Goal: Navigation & Orientation: Find specific page/section

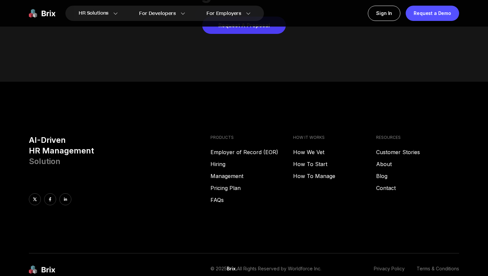
scroll to position [3370, 0]
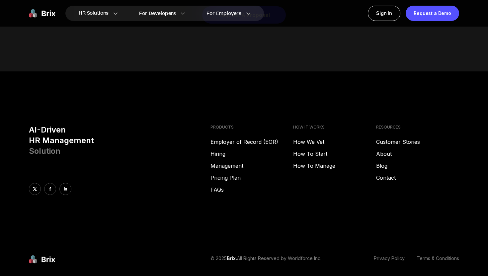
click at [44, 255] on img at bounding box center [42, 259] width 27 height 9
click at [29, 255] on img at bounding box center [42, 259] width 27 height 9
click at [388, 150] on link "About" at bounding box center [417, 154] width 83 height 8
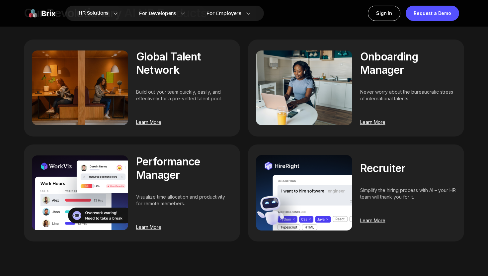
scroll to position [464, 0]
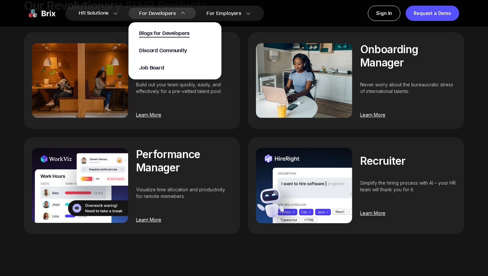
click at [169, 30] on span "Blogs for Developers" at bounding box center [164, 34] width 50 height 8
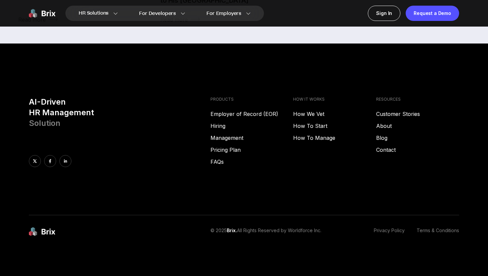
scroll to position [353, 0]
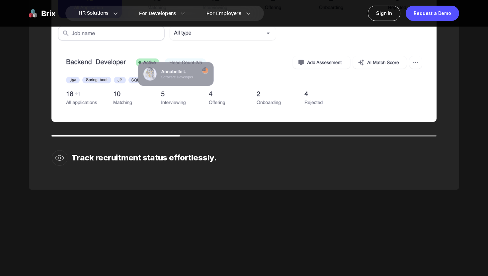
scroll to position [1196, 0]
